Goal: Transaction & Acquisition: Purchase product/service

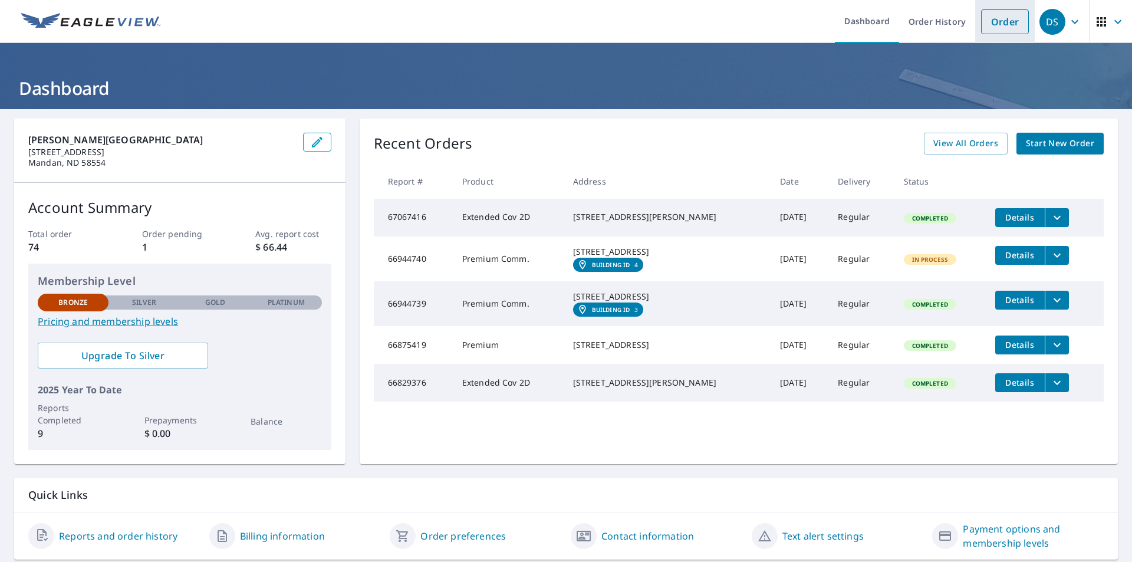
click at [990, 20] on link "Order" at bounding box center [1005, 21] width 48 height 25
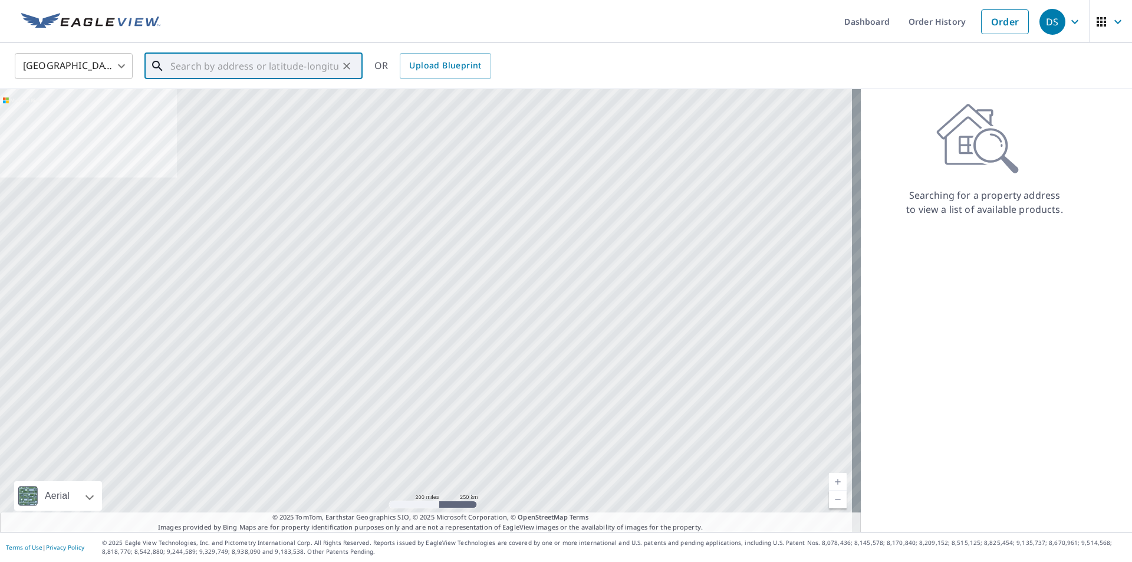
click at [234, 65] on input "text" at bounding box center [254, 66] width 168 height 33
paste input "[STREET_ADDRESS]"
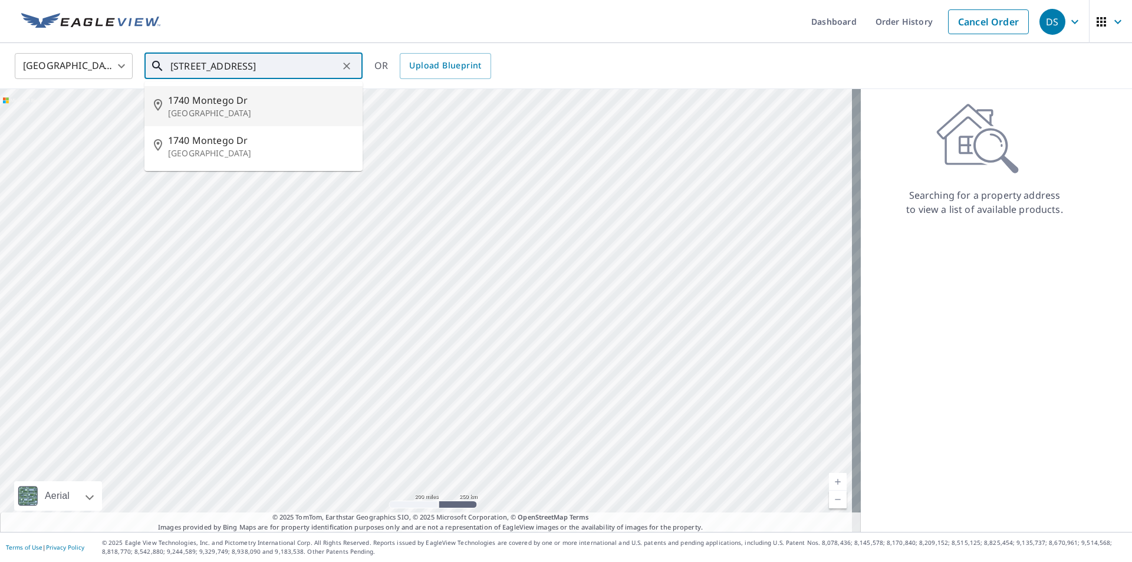
click at [213, 111] on p "[GEOGRAPHIC_DATA]" at bounding box center [260, 113] width 185 height 12
type input "[STREET_ADDRESS][PERSON_NAME]"
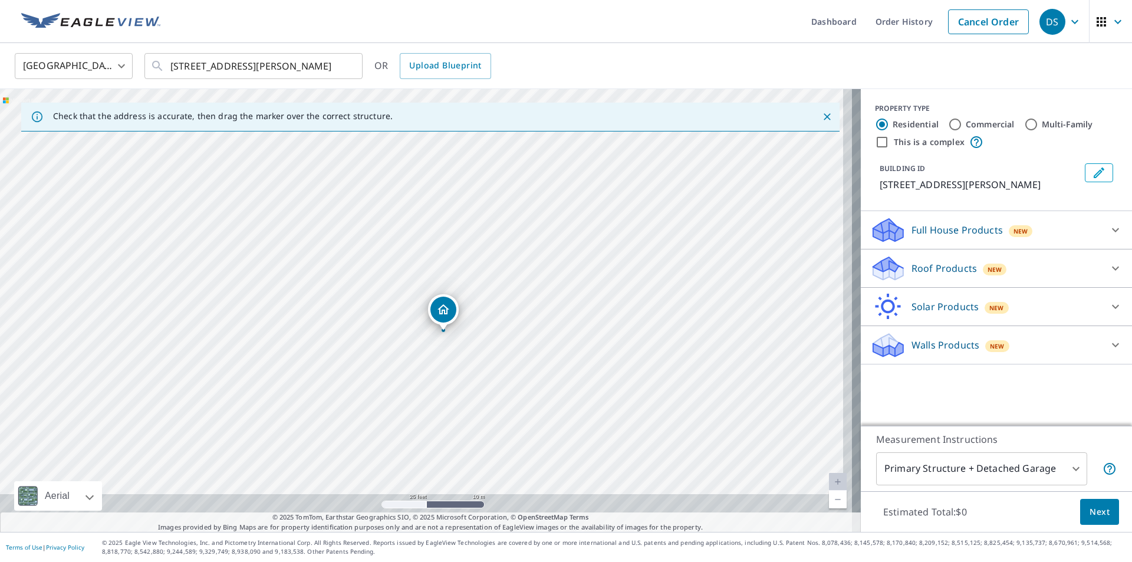
drag, startPoint x: 507, startPoint y: 349, endPoint x: 493, endPoint y: 280, distance: 69.9
click at [493, 280] on div "[STREET_ADDRESS][PERSON_NAME]" at bounding box center [430, 310] width 861 height 443
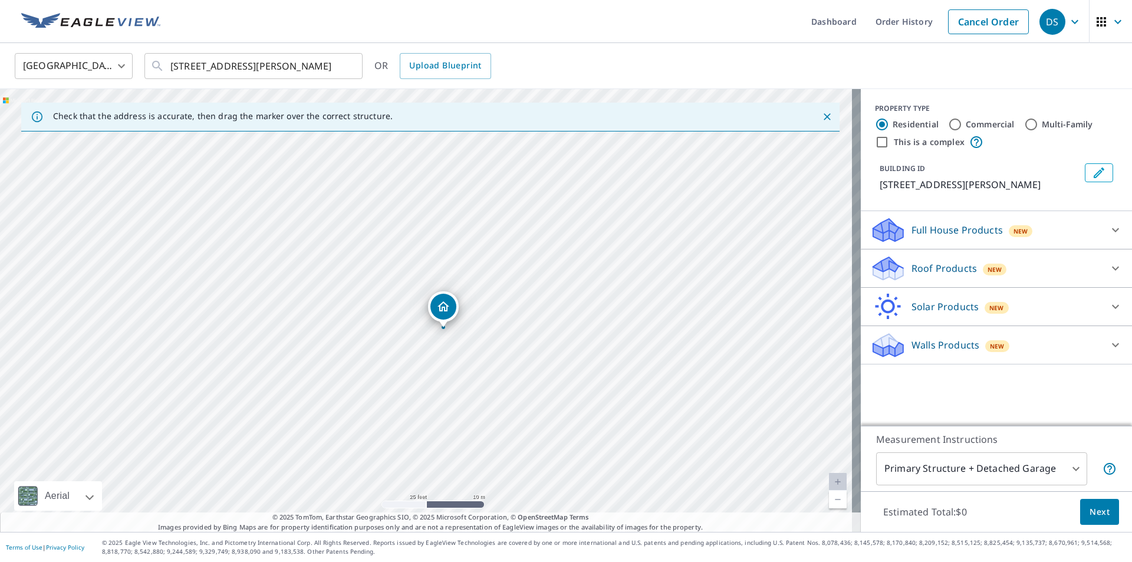
click at [1109, 266] on icon at bounding box center [1116, 268] width 14 height 14
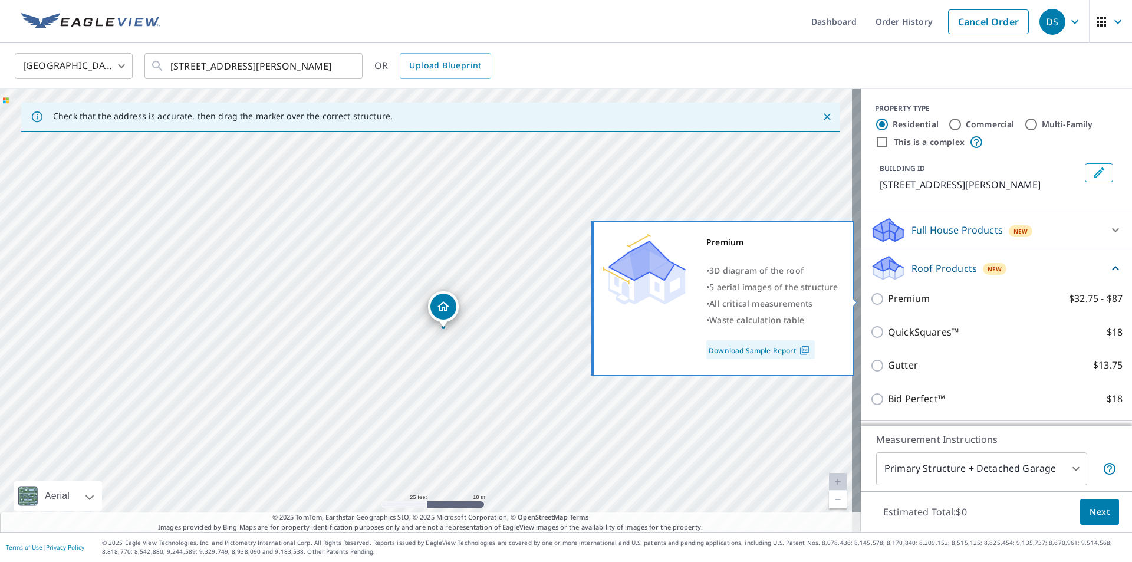
click at [871, 299] on input "Premium $32.75 - $87" at bounding box center [880, 299] width 18 height 14
checkbox input "true"
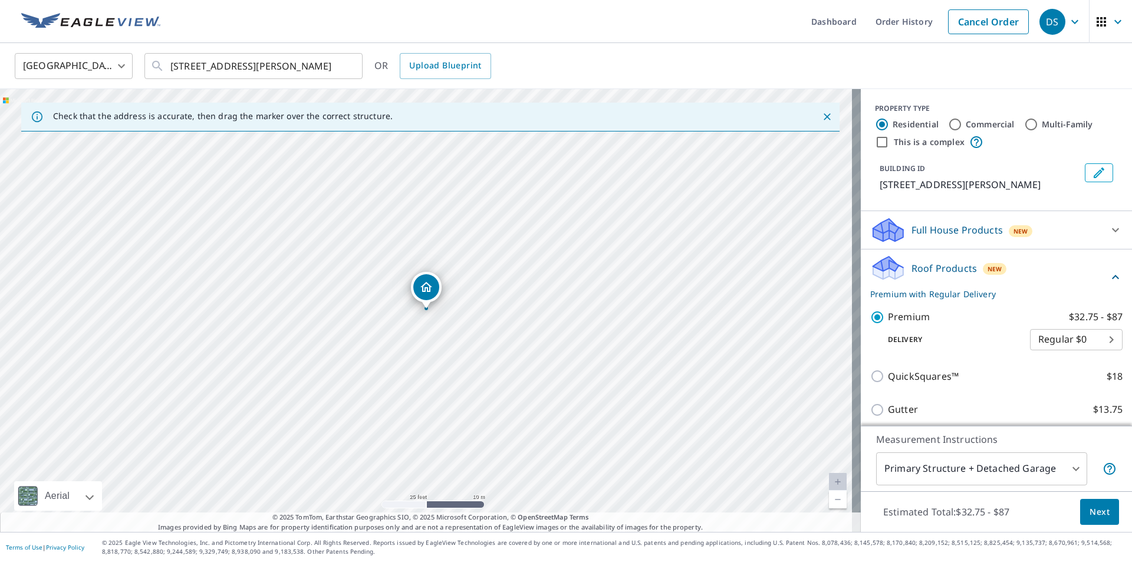
scroll to position [116, 0]
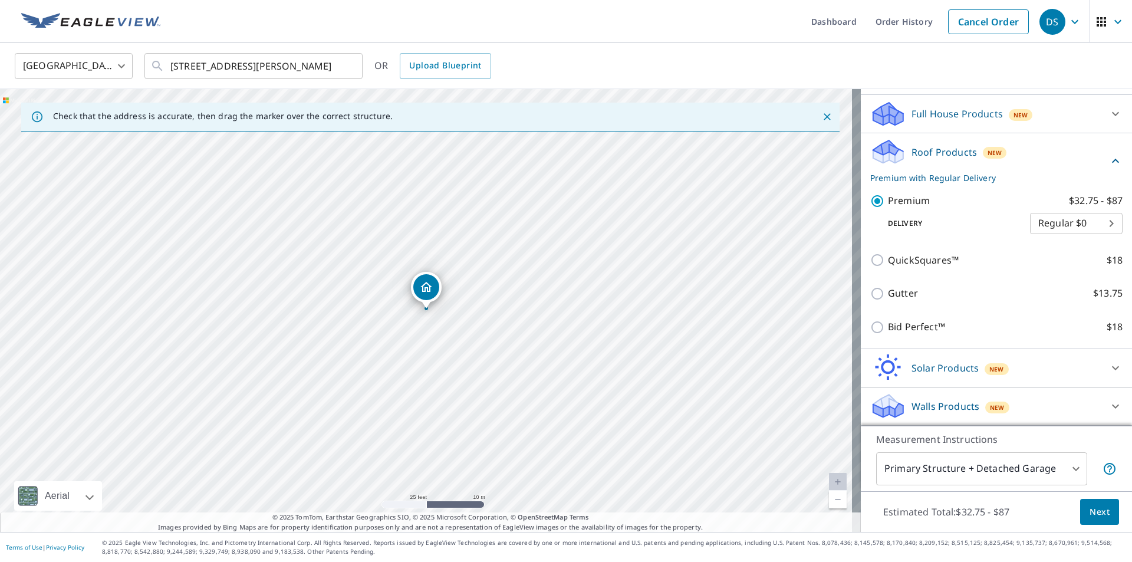
click at [1064, 464] on body "DS DS Dashboard Order History Cancel Order DS [GEOGRAPHIC_DATA] [GEOGRAPHIC_DAT…" at bounding box center [566, 281] width 1132 height 562
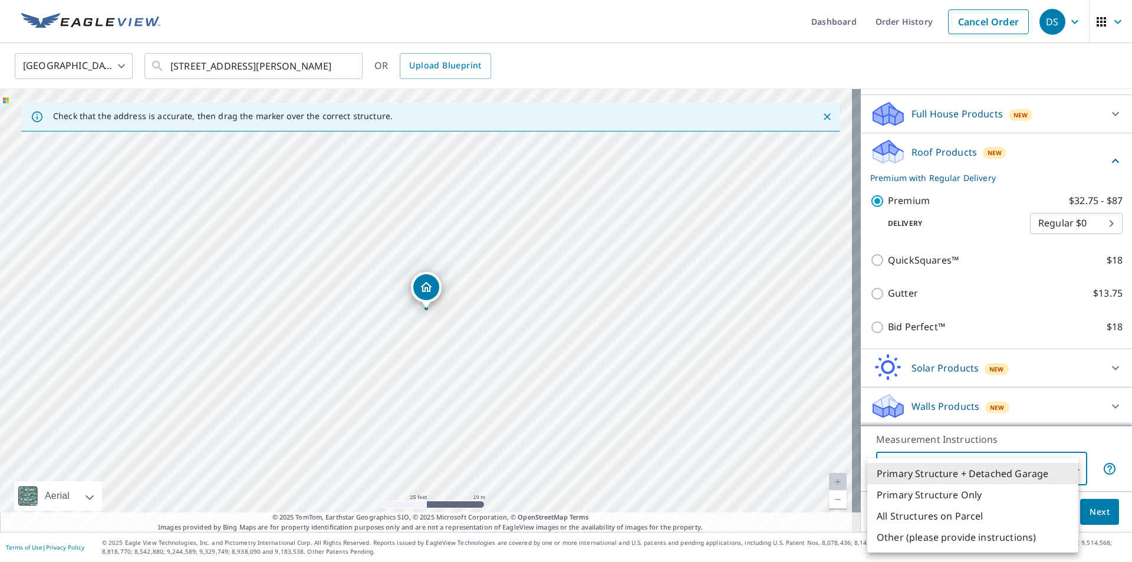
click at [935, 495] on li "Primary Structure Only" at bounding box center [973, 494] width 211 height 21
type input "2"
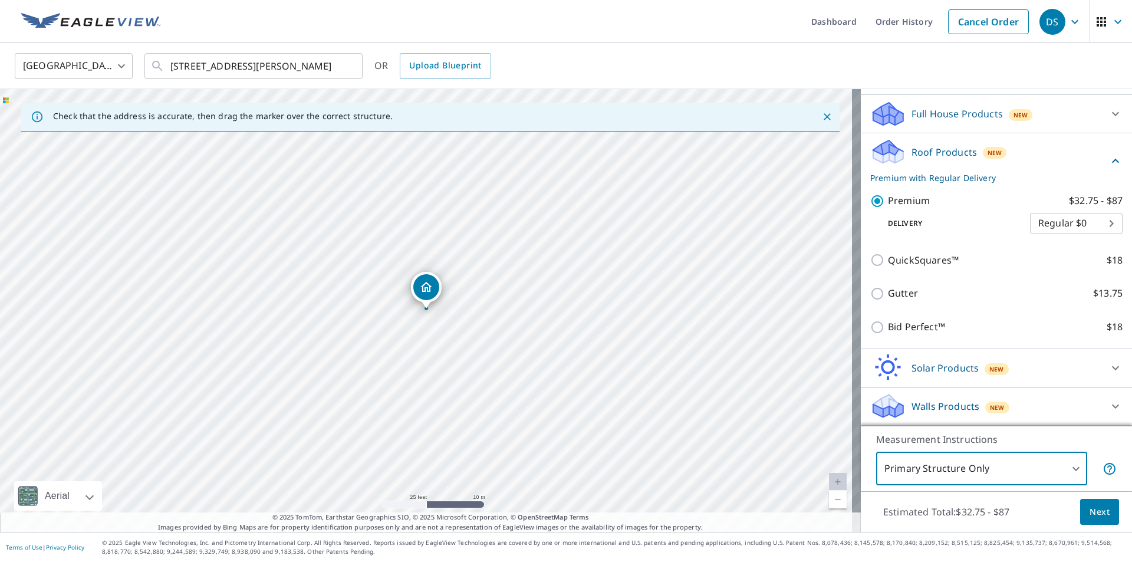
click at [1092, 518] on span "Next" at bounding box center [1100, 512] width 20 height 15
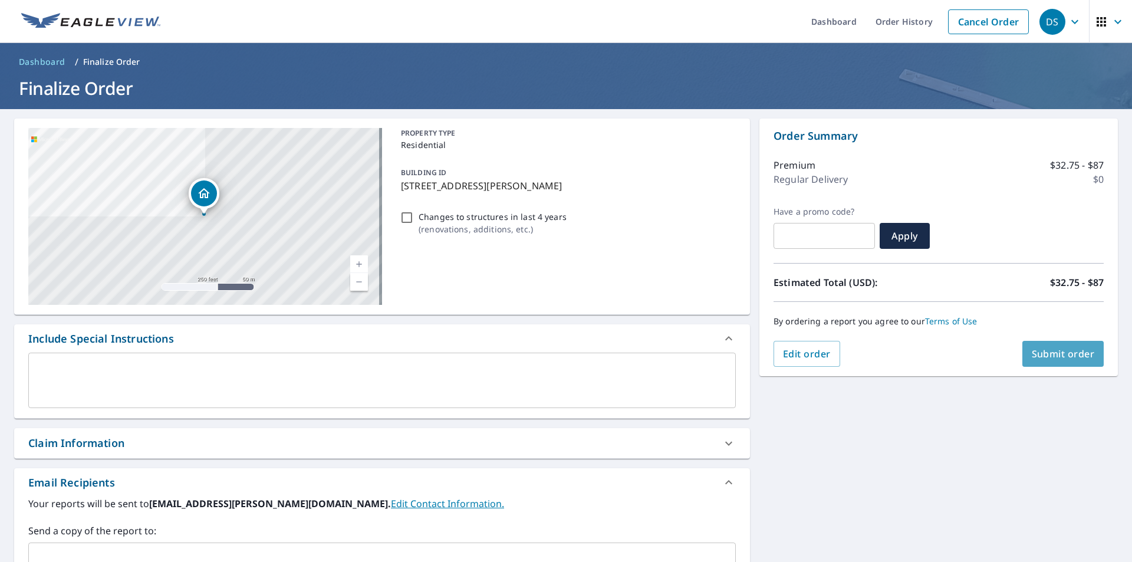
click at [1049, 352] on span "Submit order" at bounding box center [1063, 353] width 63 height 13
